Goal: Transaction & Acquisition: Obtain resource

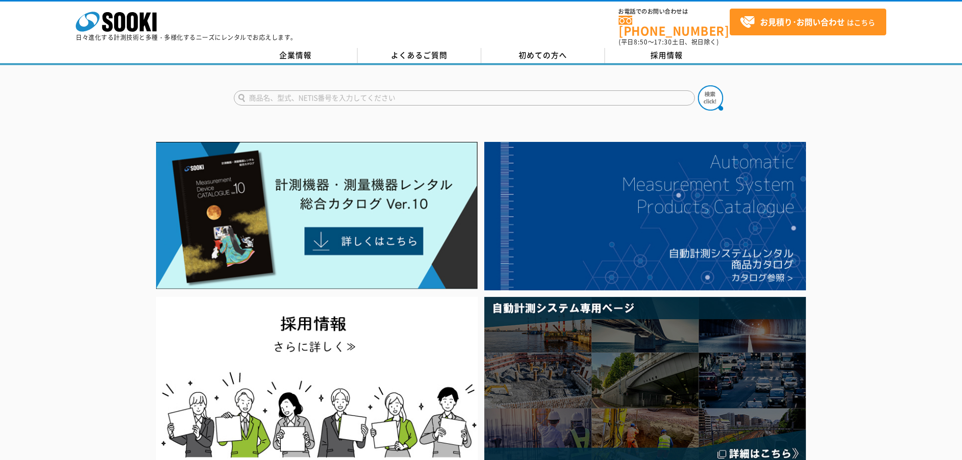
click at [404, 95] on input "text" at bounding box center [464, 97] width 461 height 15
type input "デジタルフォースゲージ"
click at [396, 112] on div "デジタルフォースゲージ" at bounding box center [329, 112] width 191 height 13
click at [720, 97] on img at bounding box center [710, 97] width 25 height 25
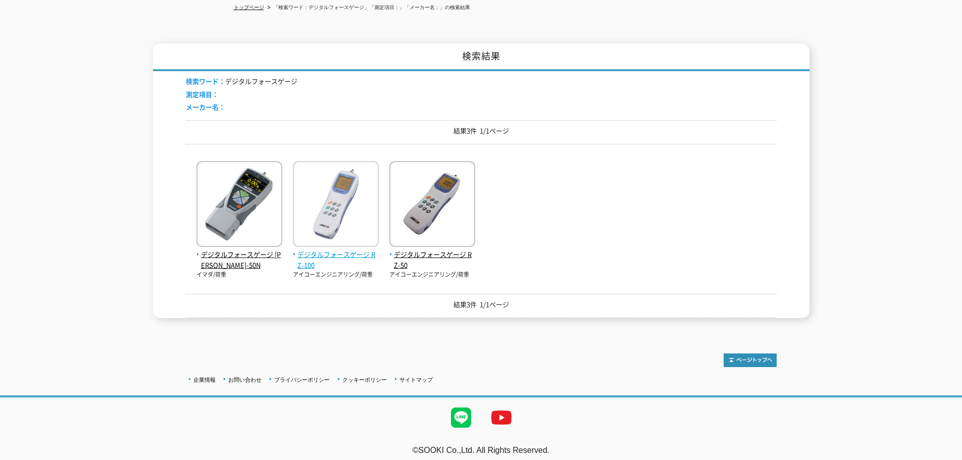
scroll to position [116, 0]
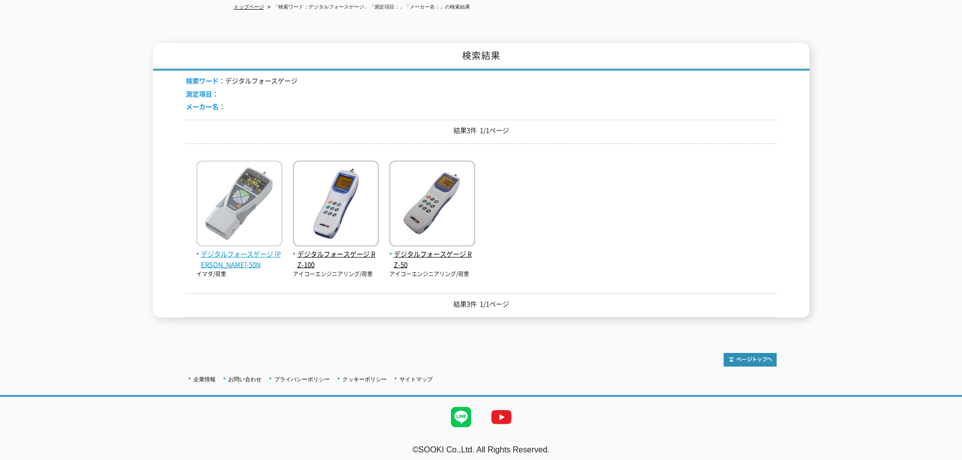
click at [254, 249] on span "デジタルフォースゲージ [PERSON_NAME]-50N" at bounding box center [239, 259] width 86 height 21
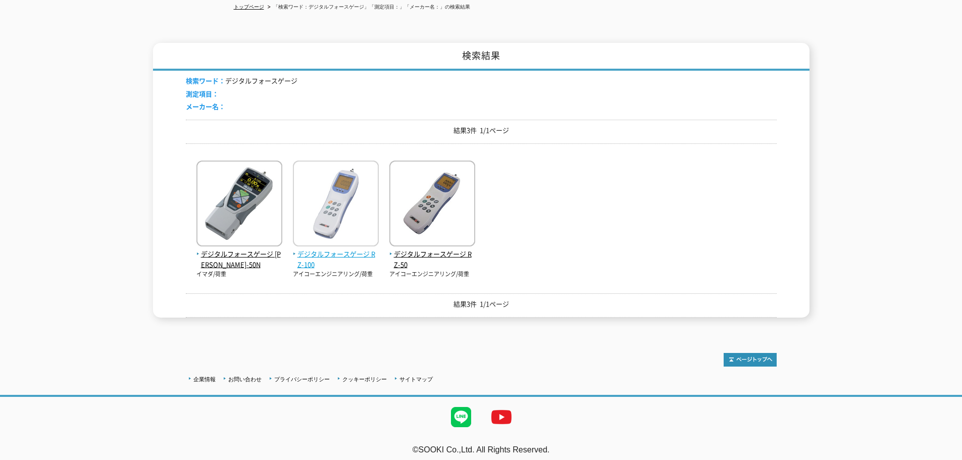
click at [319, 237] on img at bounding box center [336, 205] width 86 height 88
click at [627, 316] on div "トップページ 「検索ワード：デジタルフォースゲージ」「測定項目：」「メーカー名：」の検索結果 検索結果 検索ワード： デジタルフォースゲージ 測定項目： メー…" at bounding box center [481, 141] width 962 height 384
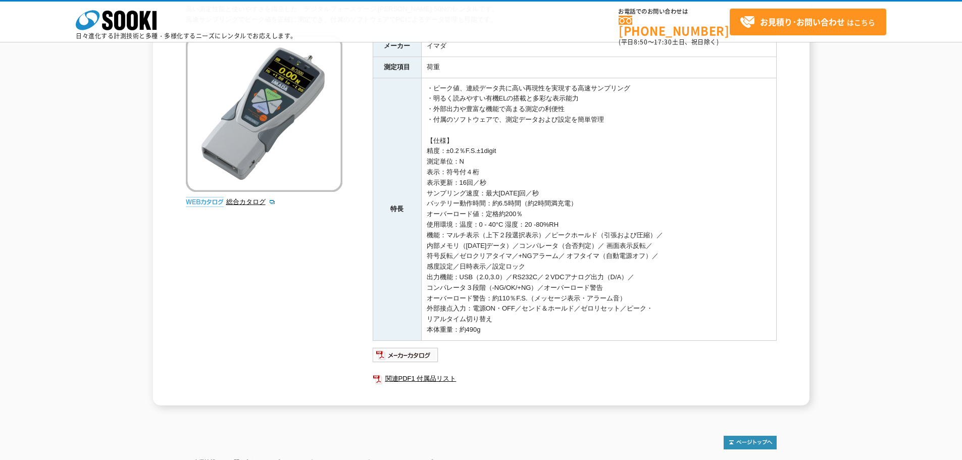
scroll to position [101, 0]
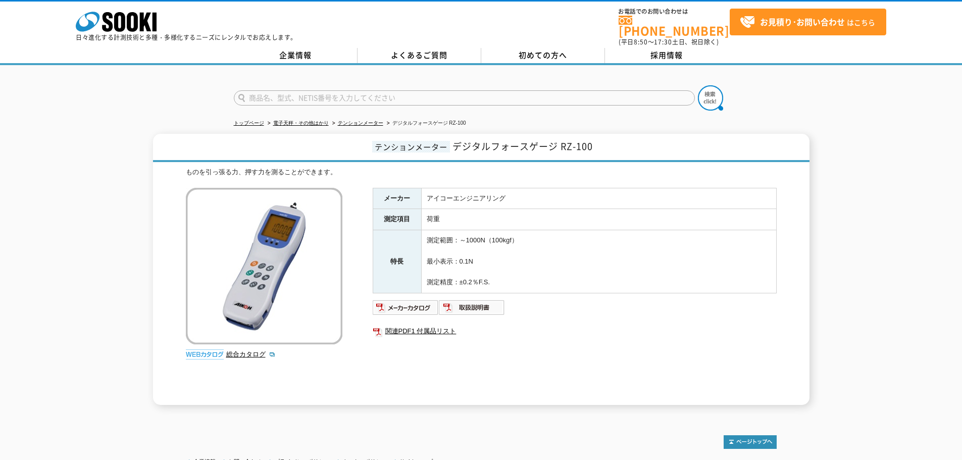
click at [724, 100] on form at bounding box center [481, 99] width 495 height 28
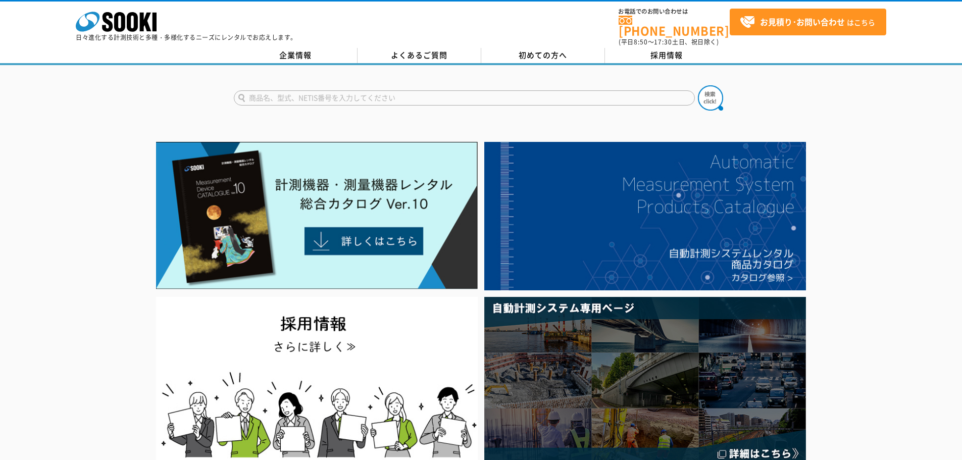
click at [391, 96] on input "text" at bounding box center [464, 97] width 461 height 15
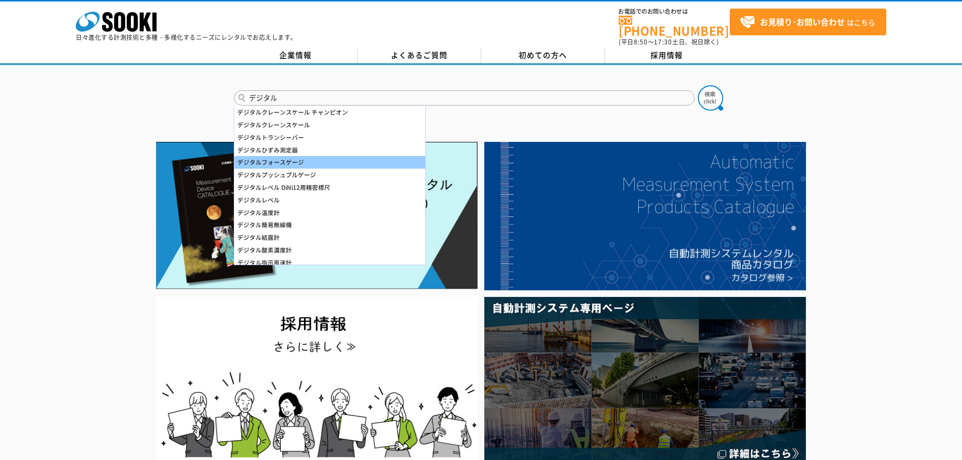
click at [307, 157] on div "デジタルフォースゲージ" at bounding box center [329, 162] width 191 height 13
type input "デジタルフォースゲージ"
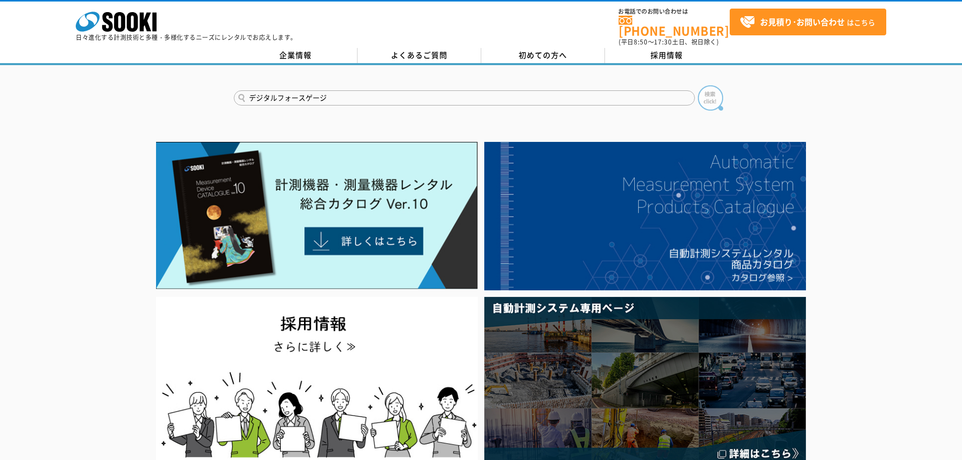
click at [708, 90] on img at bounding box center [710, 97] width 25 height 25
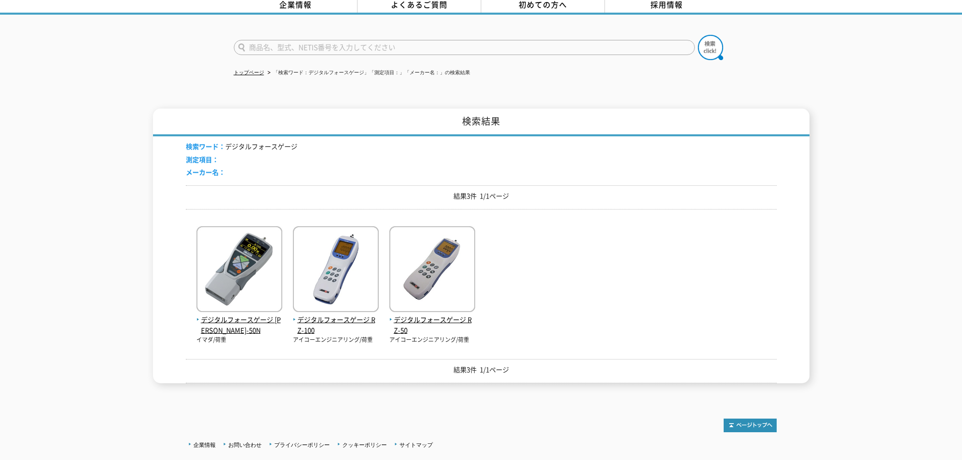
scroll to position [101, 0]
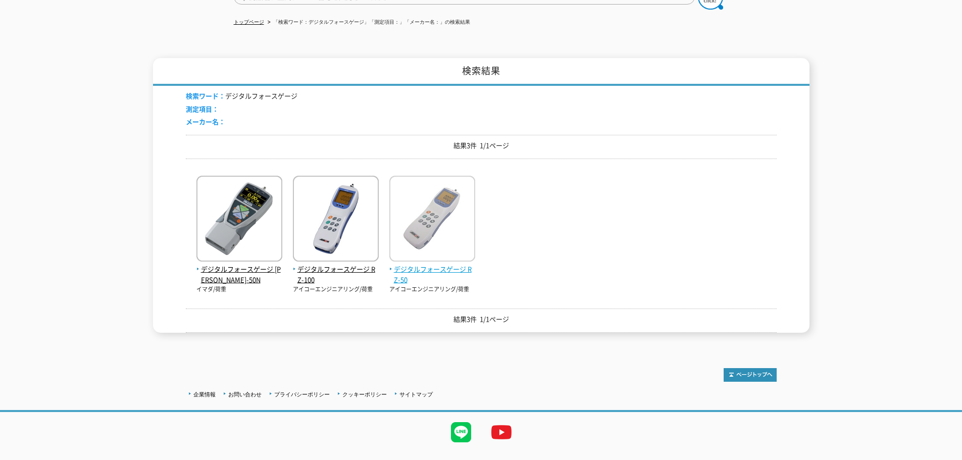
click at [444, 244] on img at bounding box center [432, 220] width 86 height 88
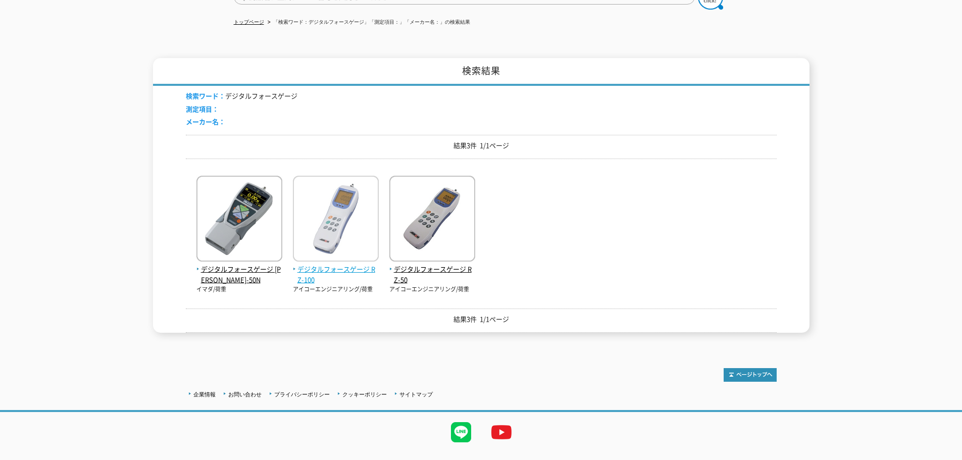
click at [355, 208] on img at bounding box center [336, 220] width 86 height 88
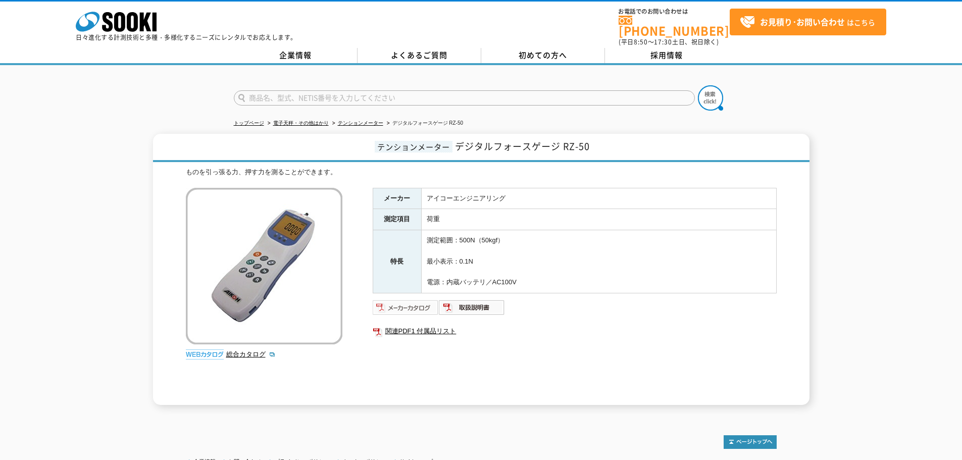
click at [426, 300] on img at bounding box center [406, 307] width 66 height 16
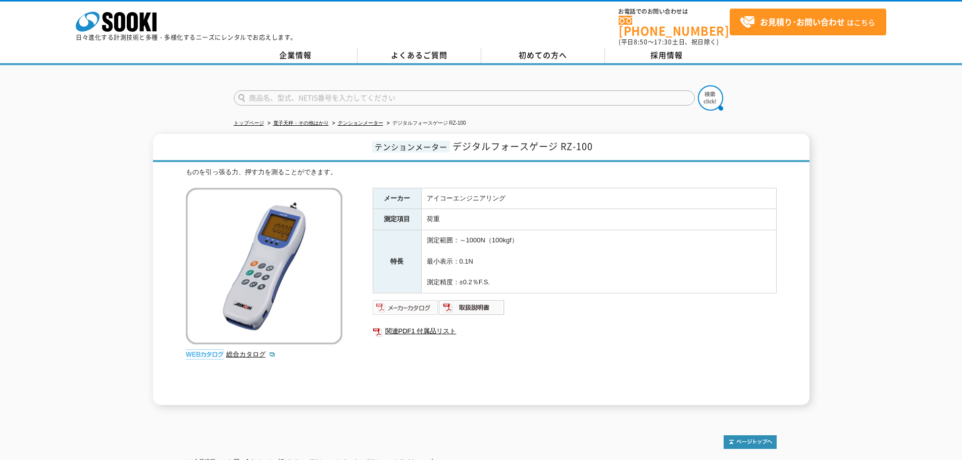
click at [423, 300] on img at bounding box center [406, 307] width 66 height 16
